Goal: Check status: Check status

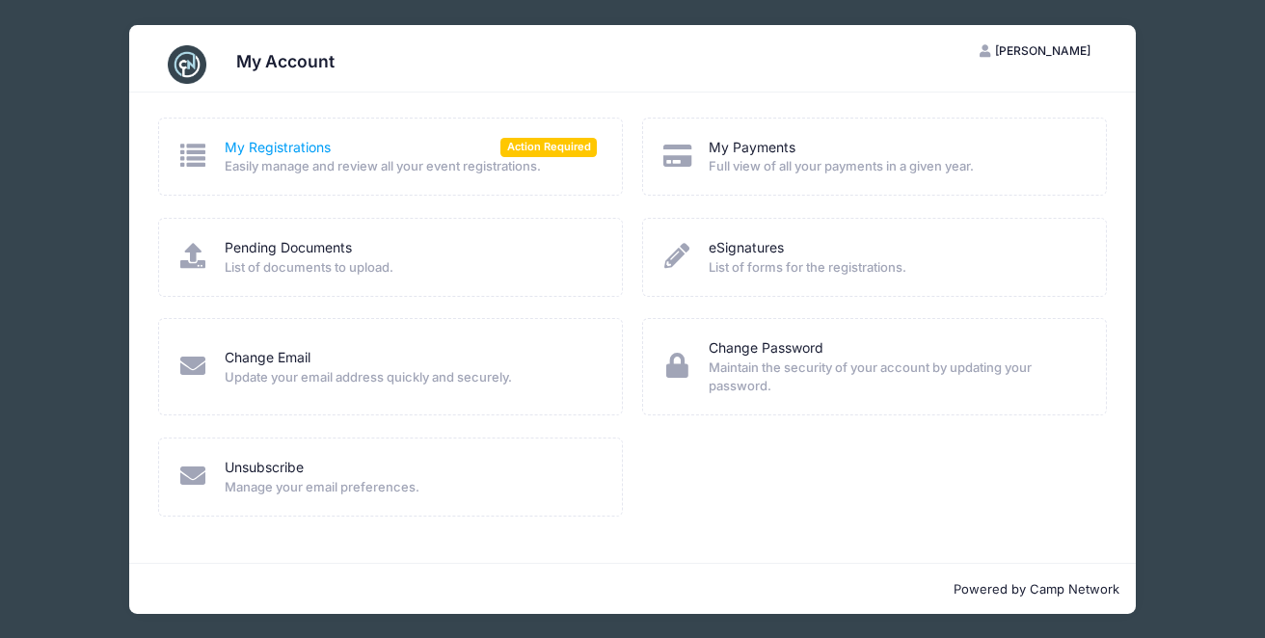
click at [284, 146] on link "My Registrations" at bounding box center [278, 148] width 106 height 20
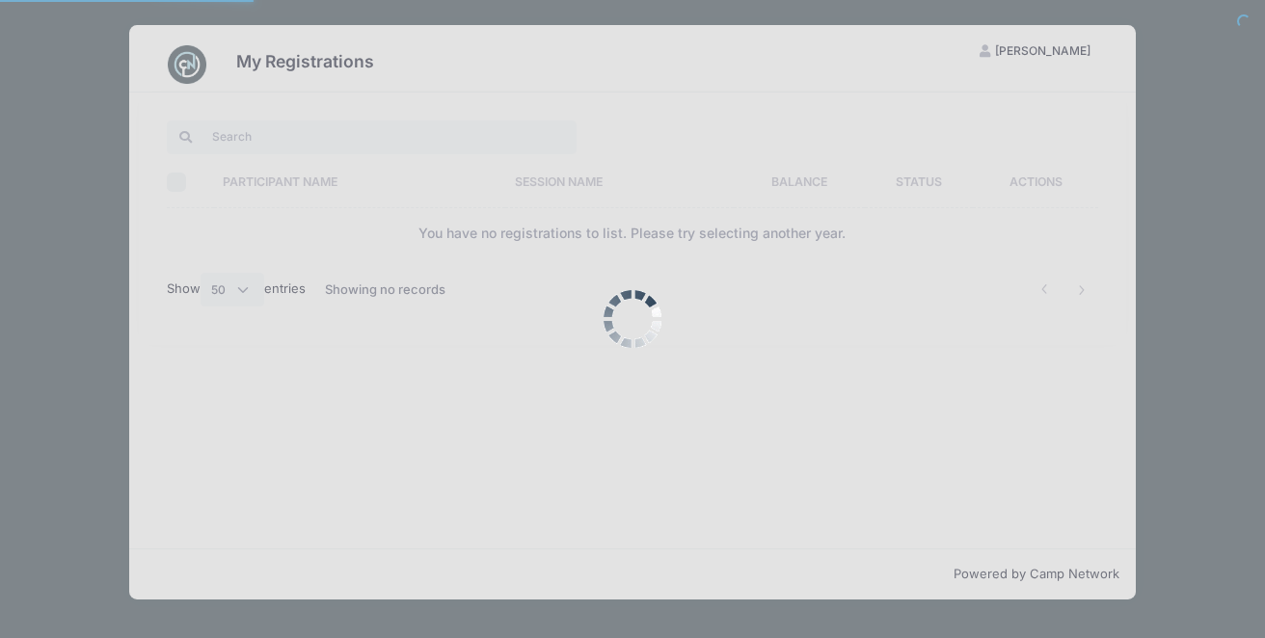
select select "50"
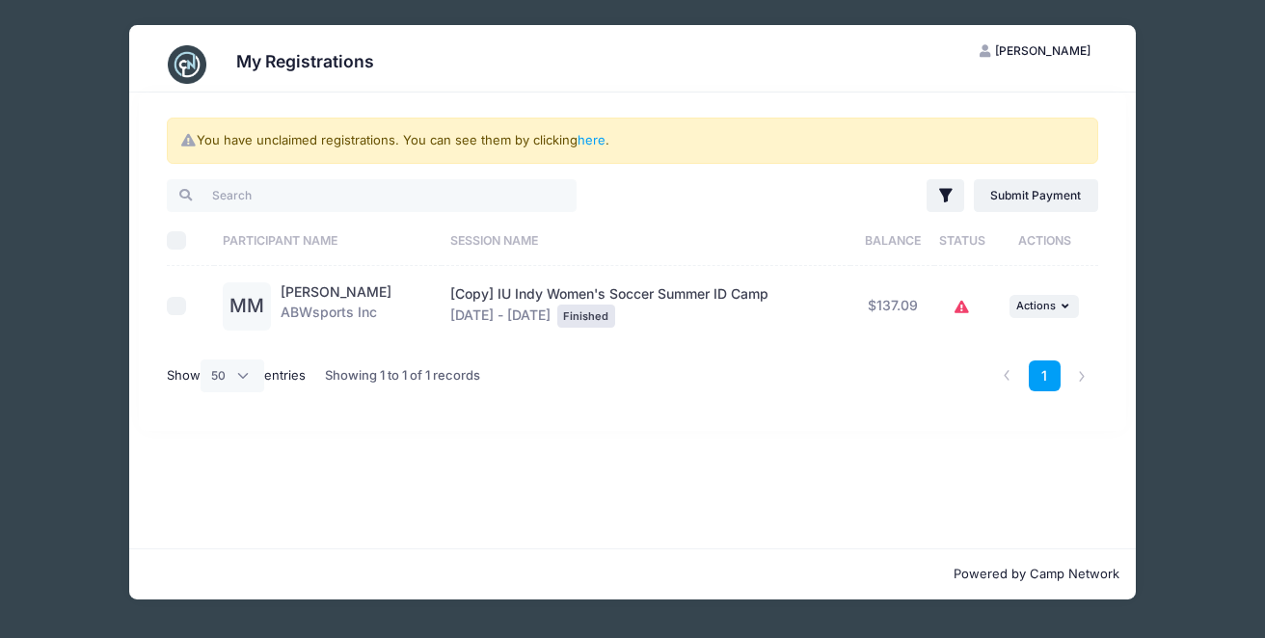
click at [961, 308] on icon at bounding box center [961, 308] width 15 height 0
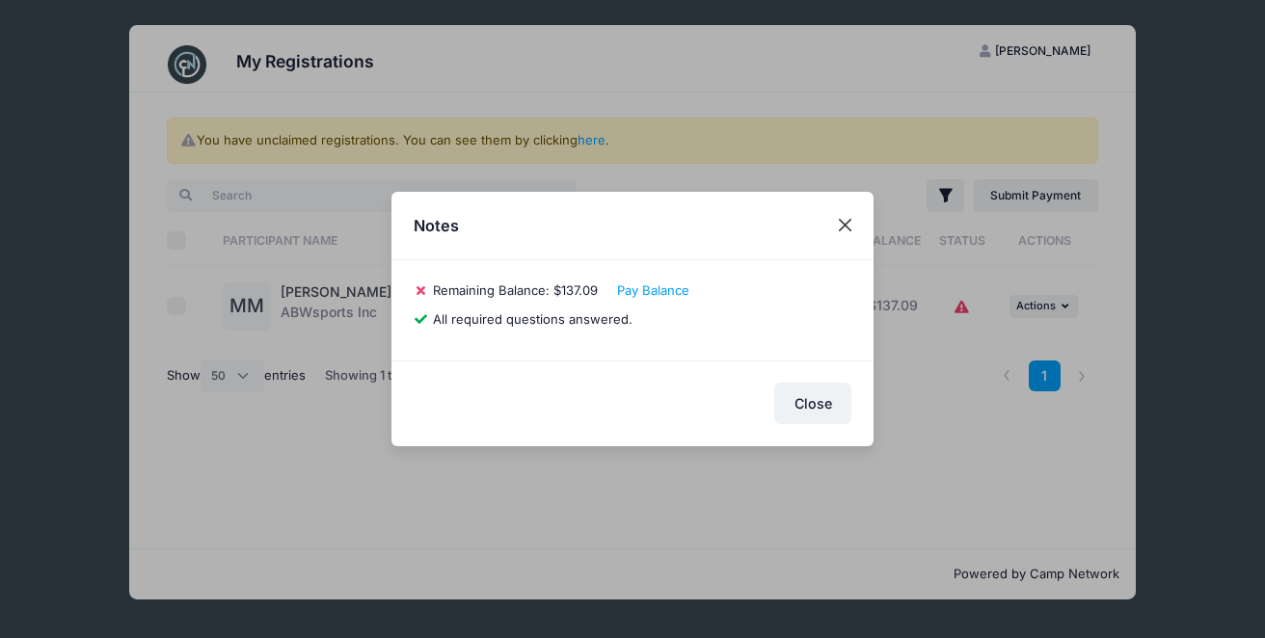
click at [851, 225] on button "Close" at bounding box center [845, 225] width 35 height 35
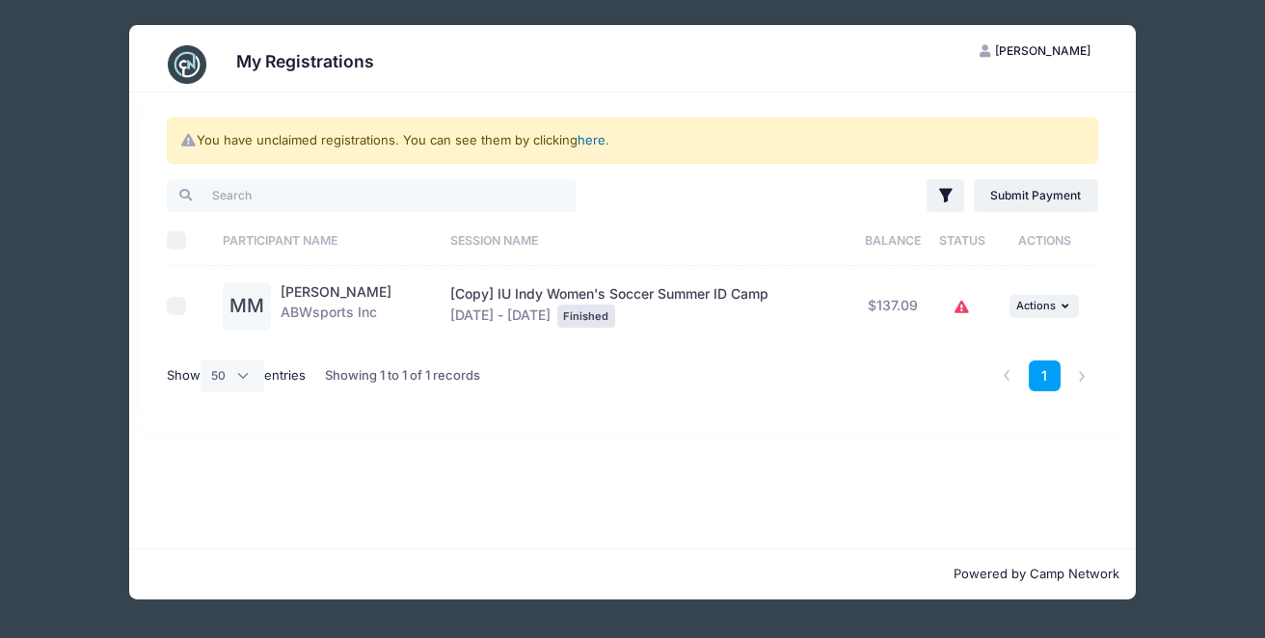
click at [600, 145] on link "here" at bounding box center [591, 139] width 28 height 15
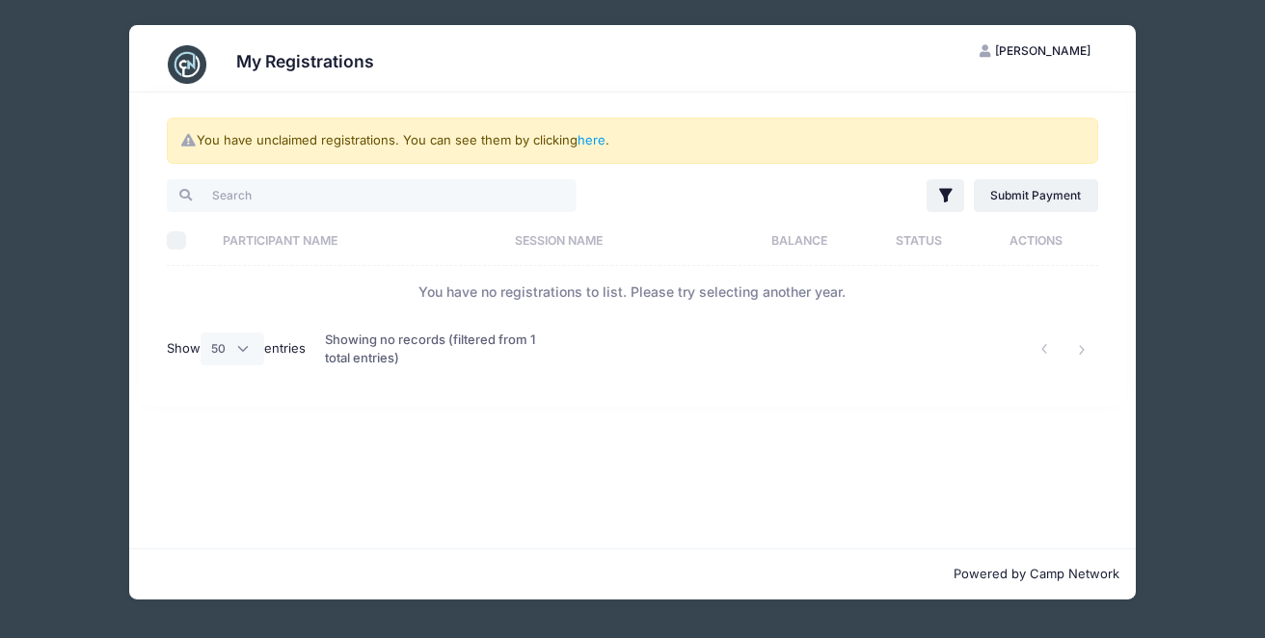
click at [1045, 48] on span "[PERSON_NAME]" at bounding box center [1042, 50] width 95 height 14
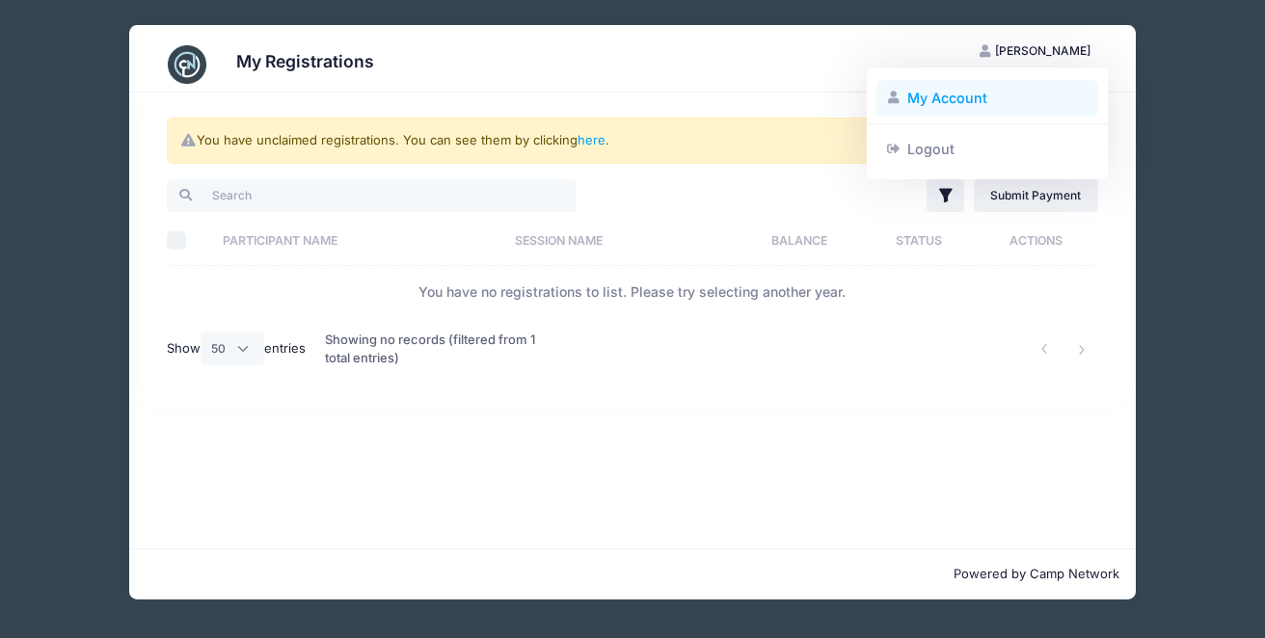
click at [973, 92] on link "My Account" at bounding box center [987, 98] width 223 height 37
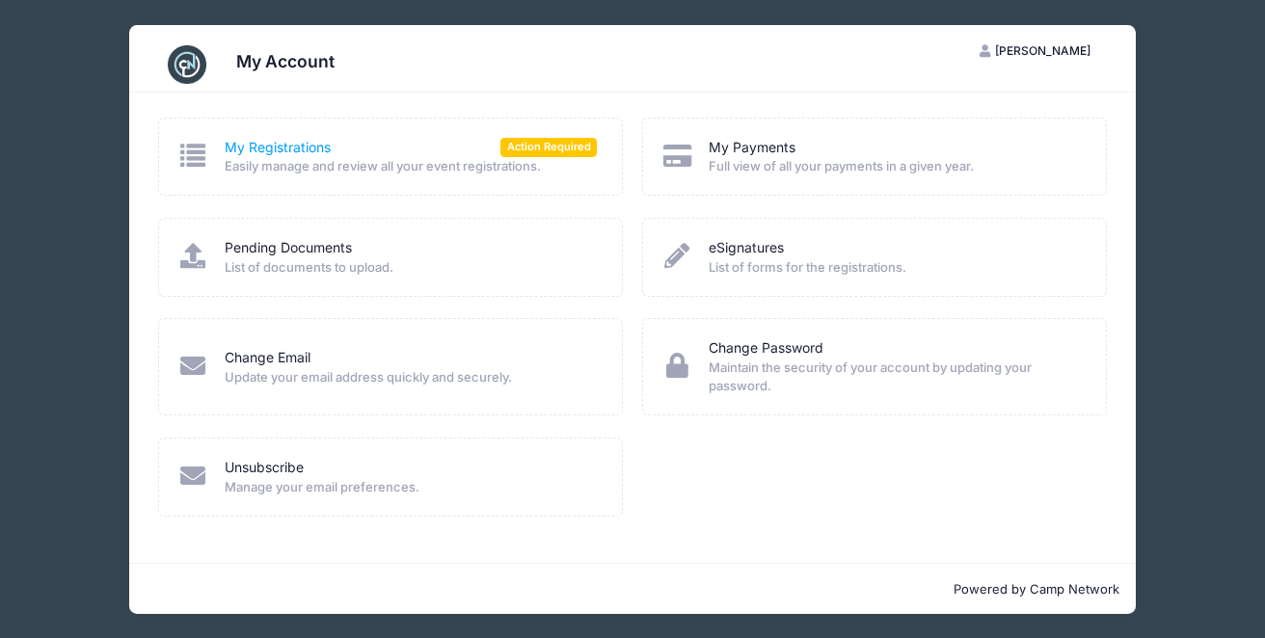
click at [301, 143] on link "My Registrations" at bounding box center [278, 148] width 106 height 20
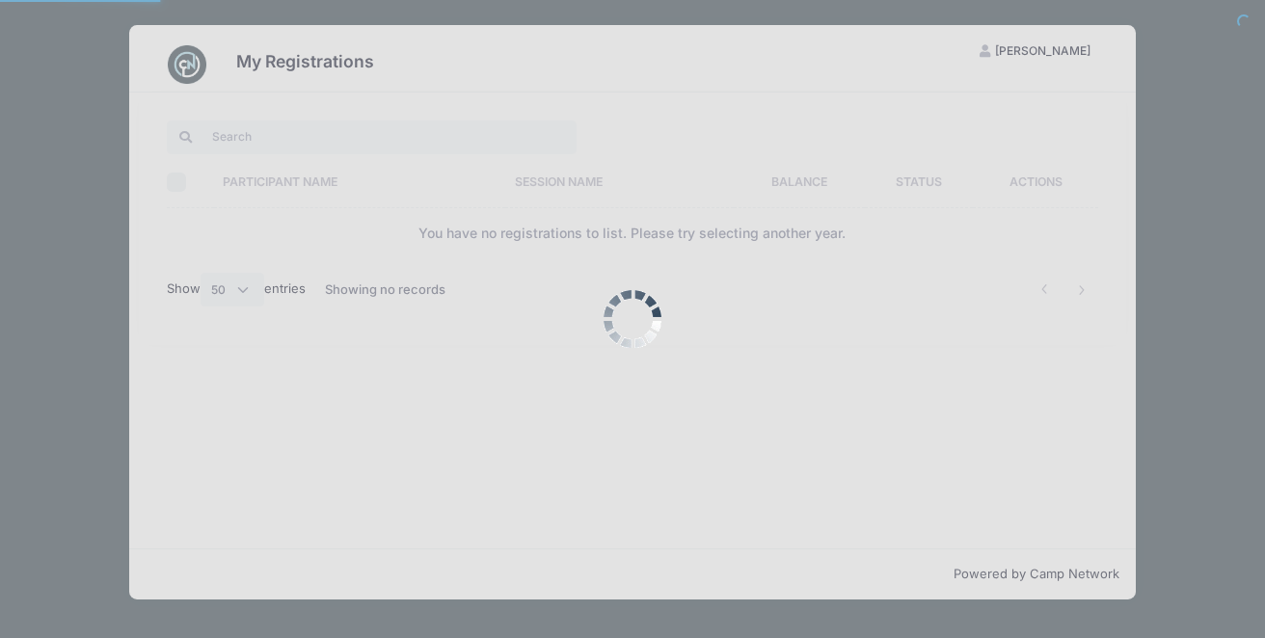
select select "50"
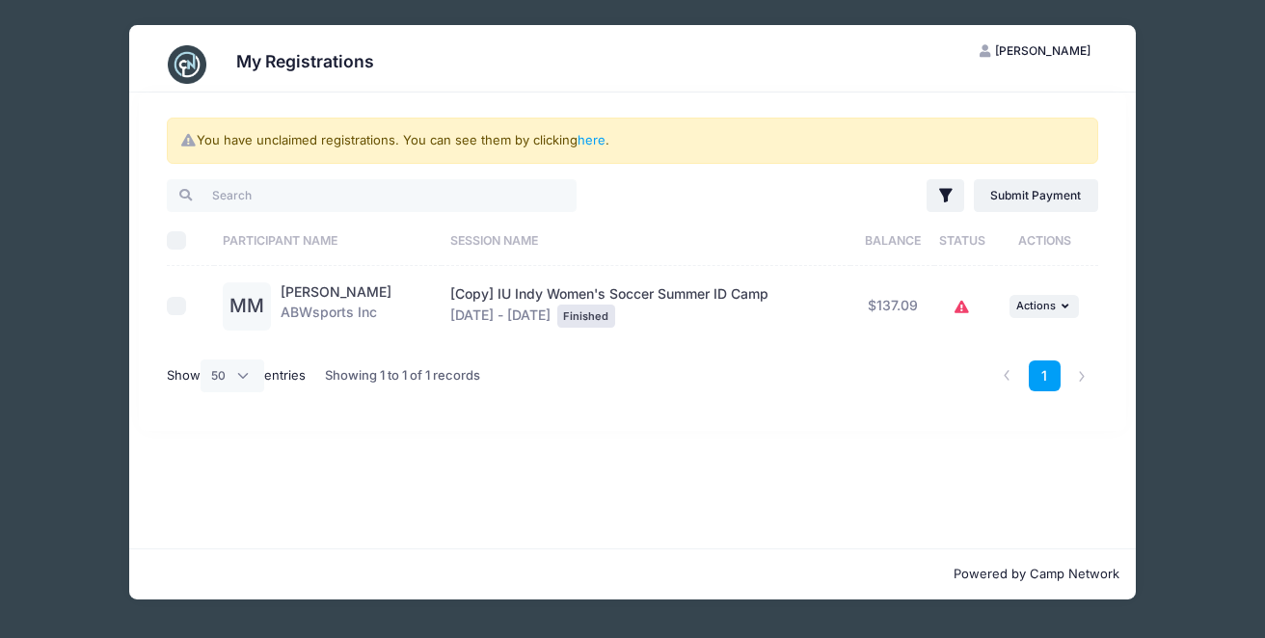
click at [175, 307] on input "checkbox" at bounding box center [176, 306] width 19 height 19
checkbox input "true"
click at [1053, 310] on span "Actions" at bounding box center [1036, 305] width 40 height 13
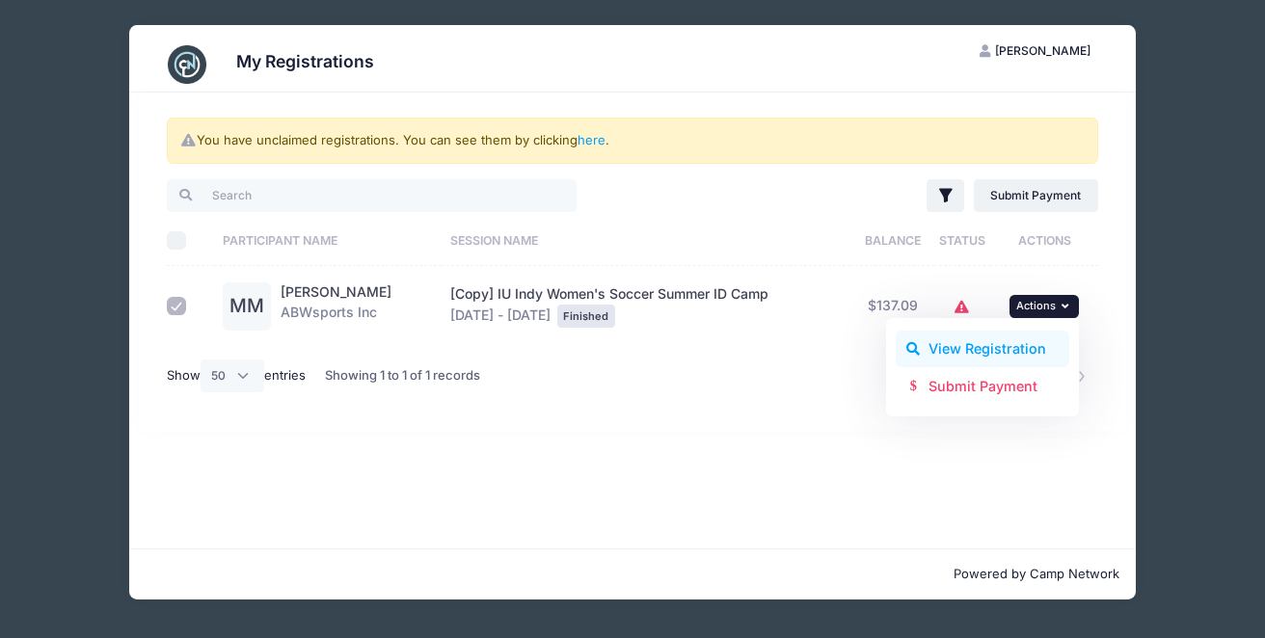
click at [999, 343] on link "View Registration" at bounding box center [983, 349] width 174 height 37
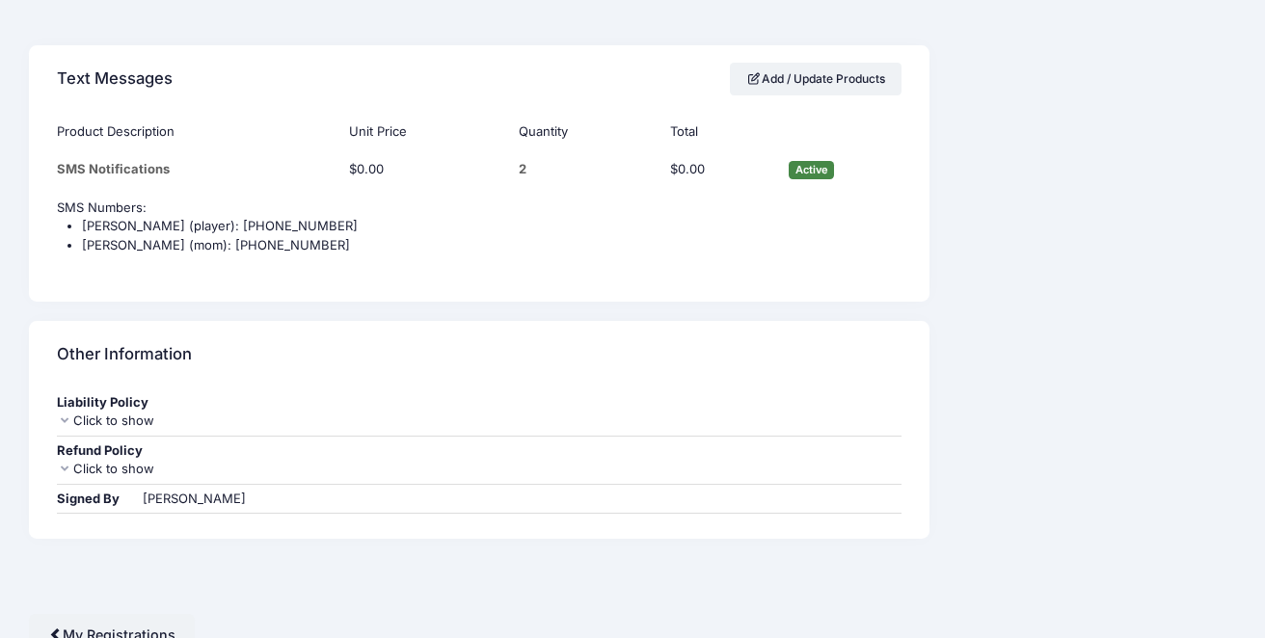
scroll to position [1642, 0]
click at [153, 626] on link "My Registrations" at bounding box center [112, 635] width 166 height 41
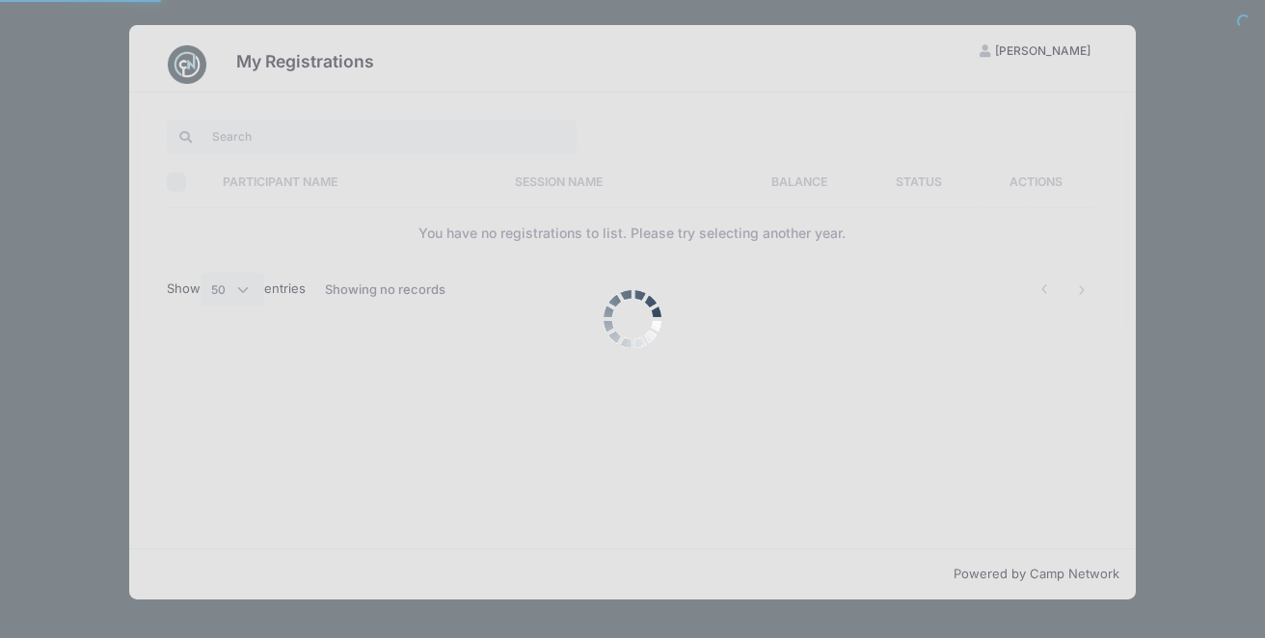
select select "50"
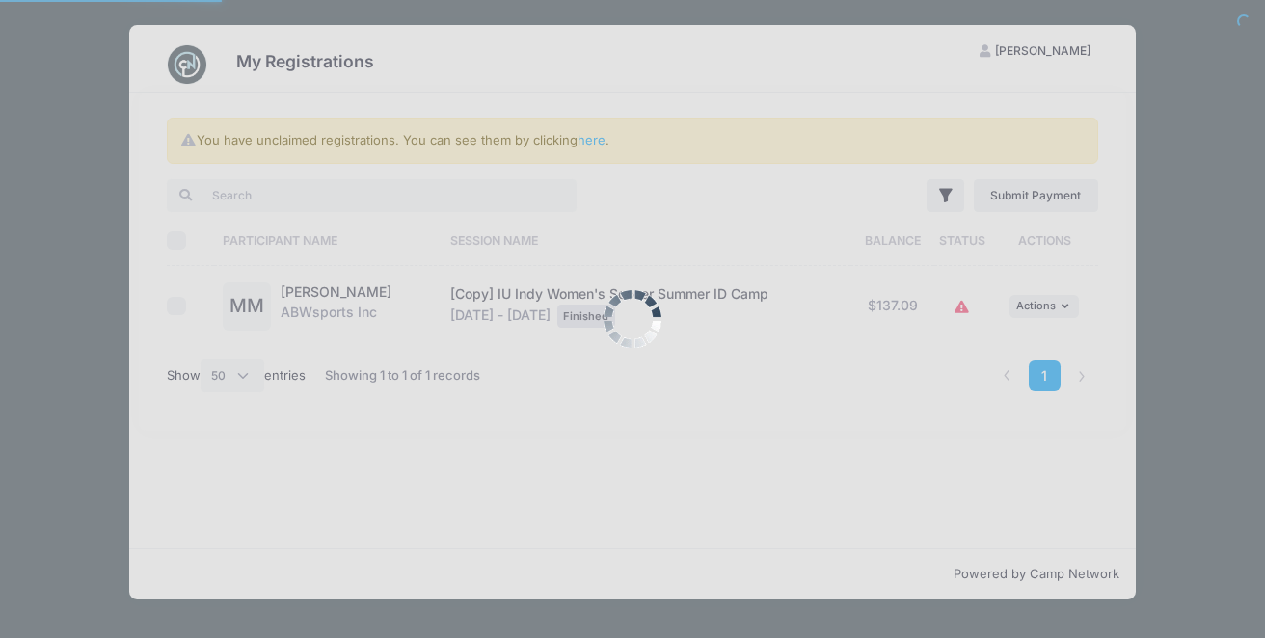
select select "50"
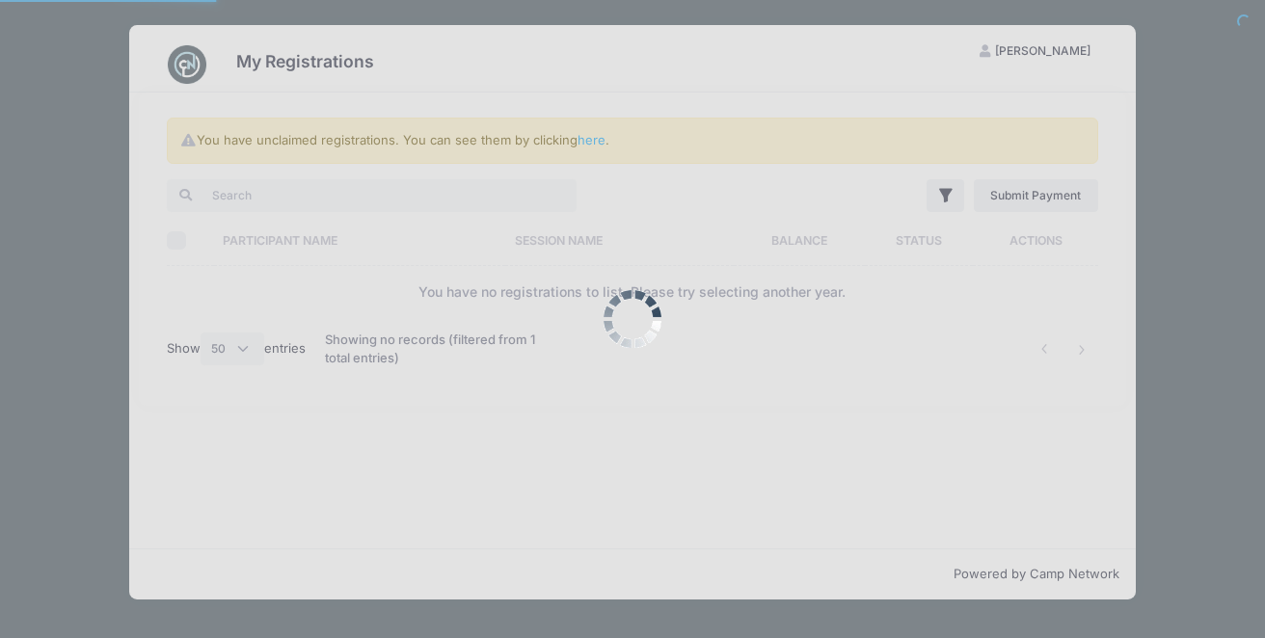
select select "50"
